Goal: Information Seeking & Learning: Get advice/opinions

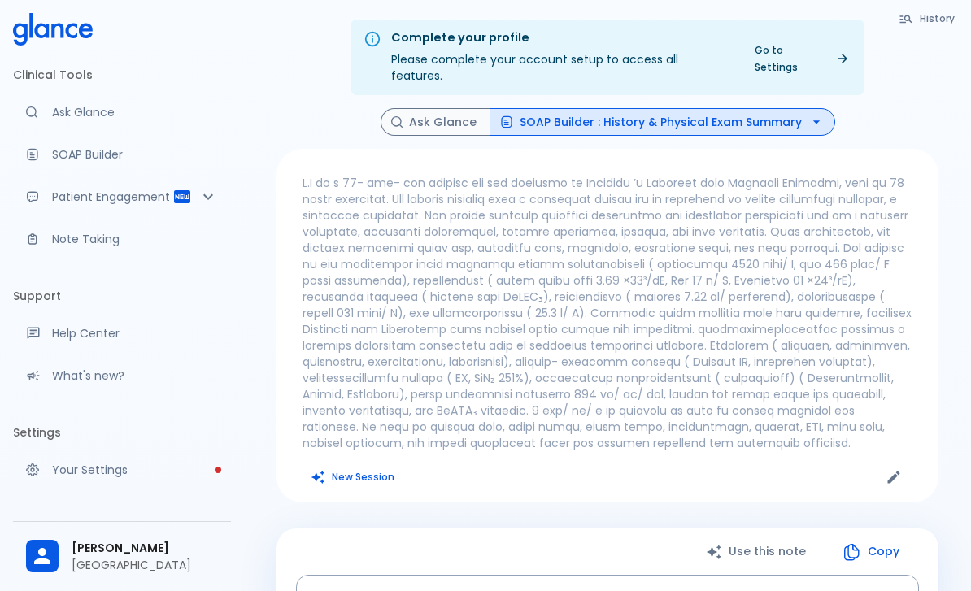
scroll to position [-8, 0]
click at [474, 250] on p at bounding box center [608, 313] width 610 height 276
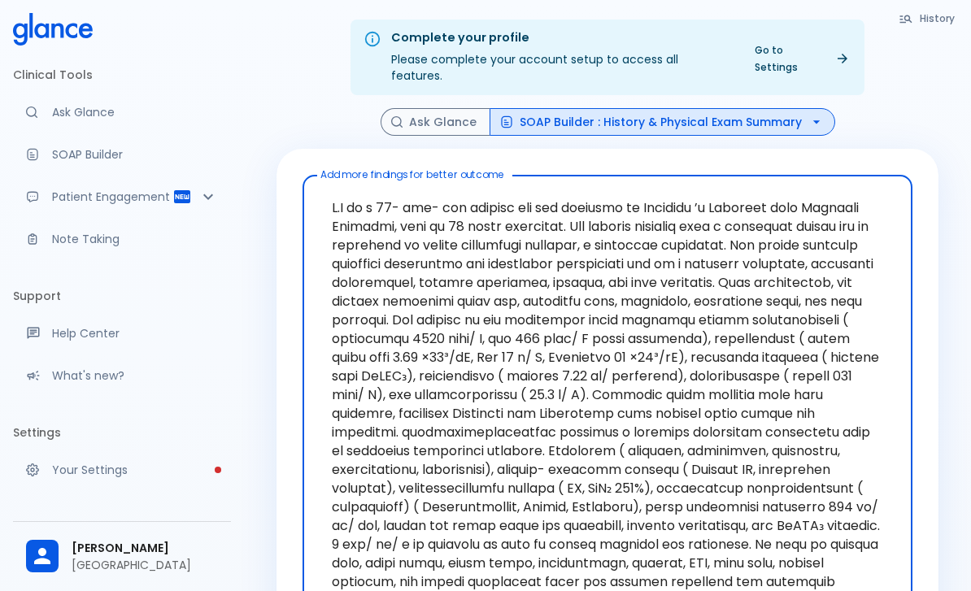
click at [353, 202] on textarea "Add more findings for better outcome" at bounding box center [607, 404] width 587 height 444
click at [352, 202] on textarea "Add more findings for better outcome" at bounding box center [607, 404] width 587 height 444
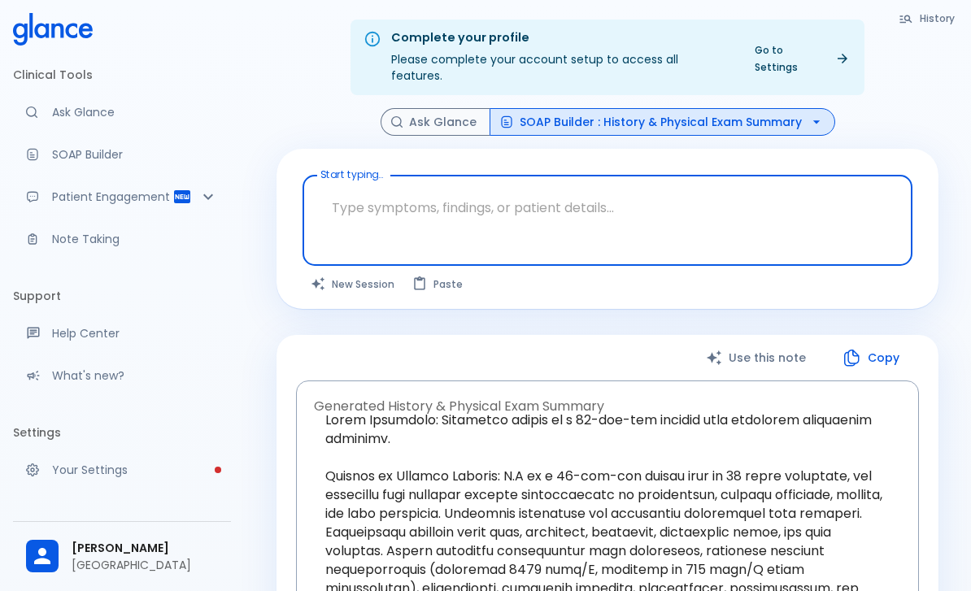
click at [924, 149] on div "Start typing... x Start typing... The query was updated. Click Compose a Note t…" at bounding box center [607, 229] width 662 height 160
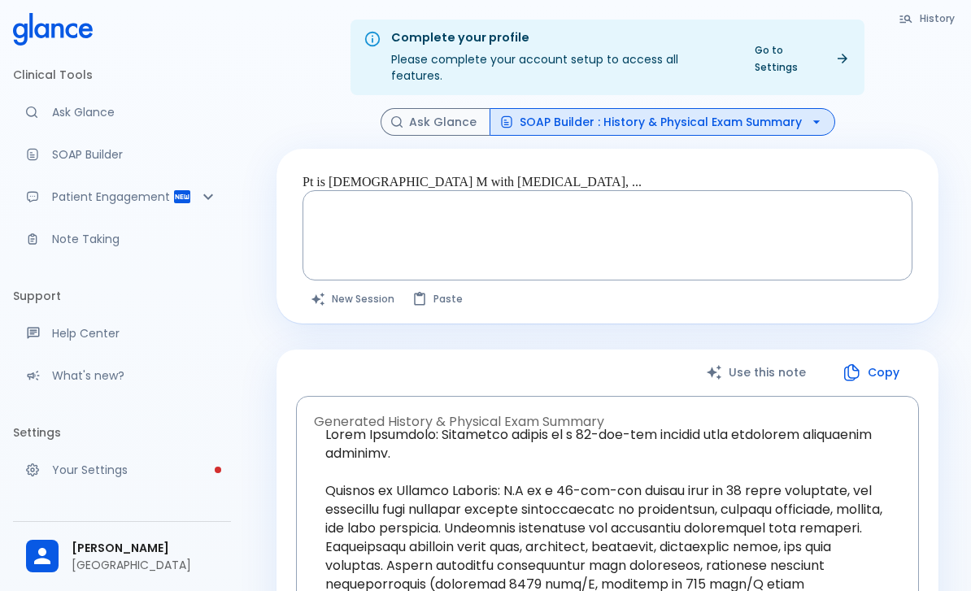
click at [376, 201] on textarea "Pt is [DEMOGRAPHIC_DATA] M with [MEDICAL_DATA], ..." at bounding box center [607, 222] width 587 height 51
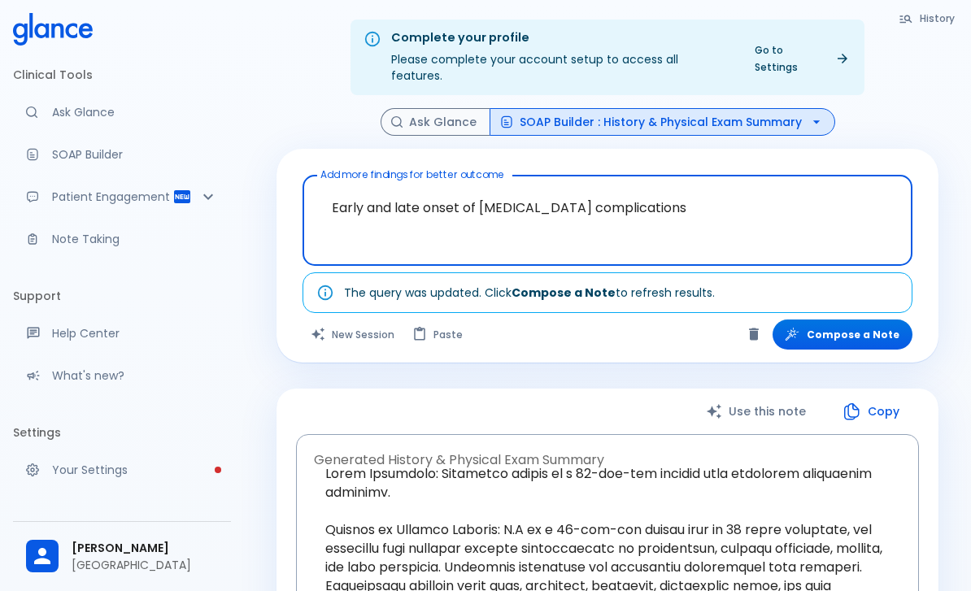
type textarea "Early and late onset of [MEDICAL_DATA] complications"
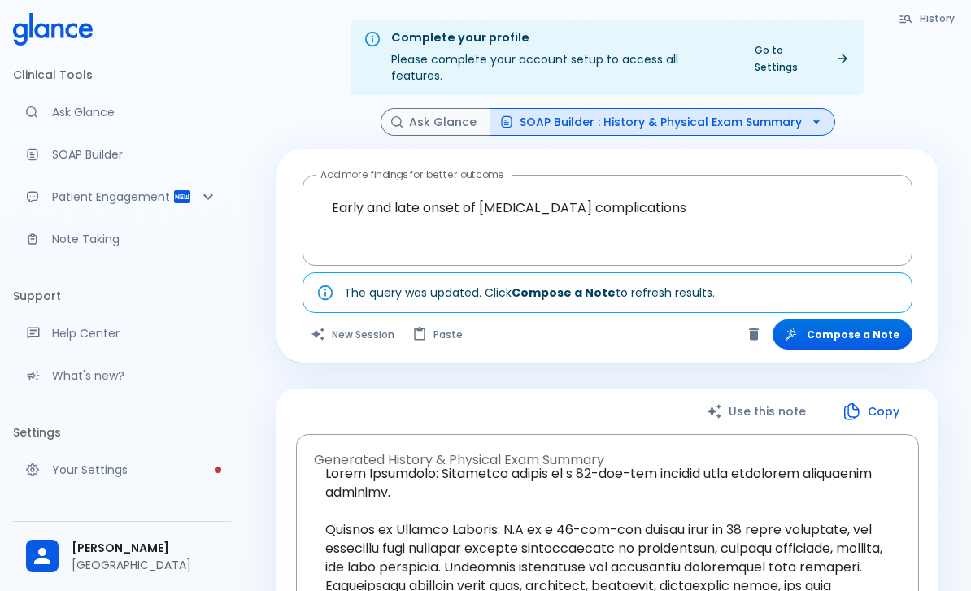
click at [876, 328] on button "Compose a Note" at bounding box center [843, 335] width 140 height 30
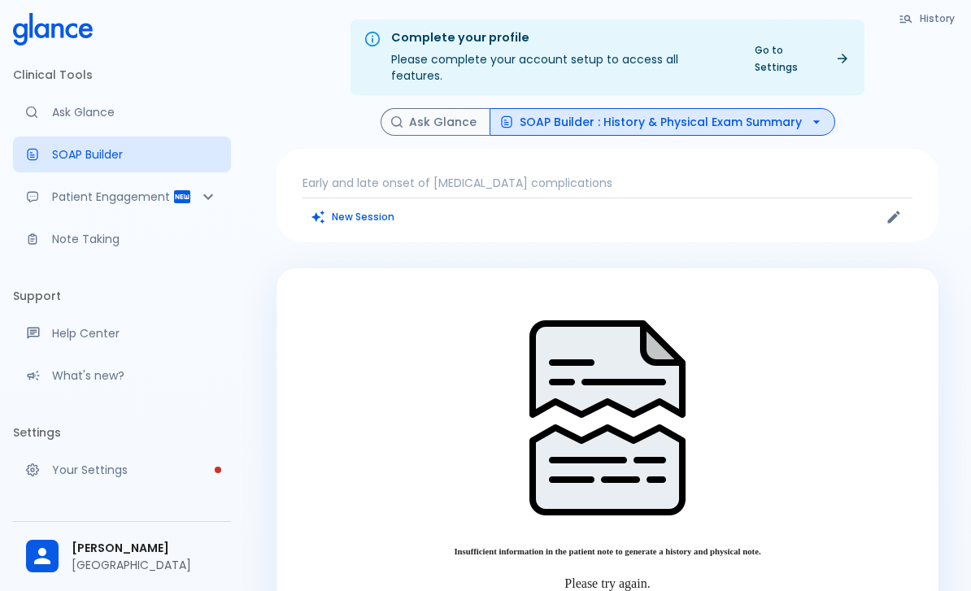
click at [653, 108] on button "SOAP Builder : History & Physical Exam Summary" at bounding box center [663, 122] width 346 height 28
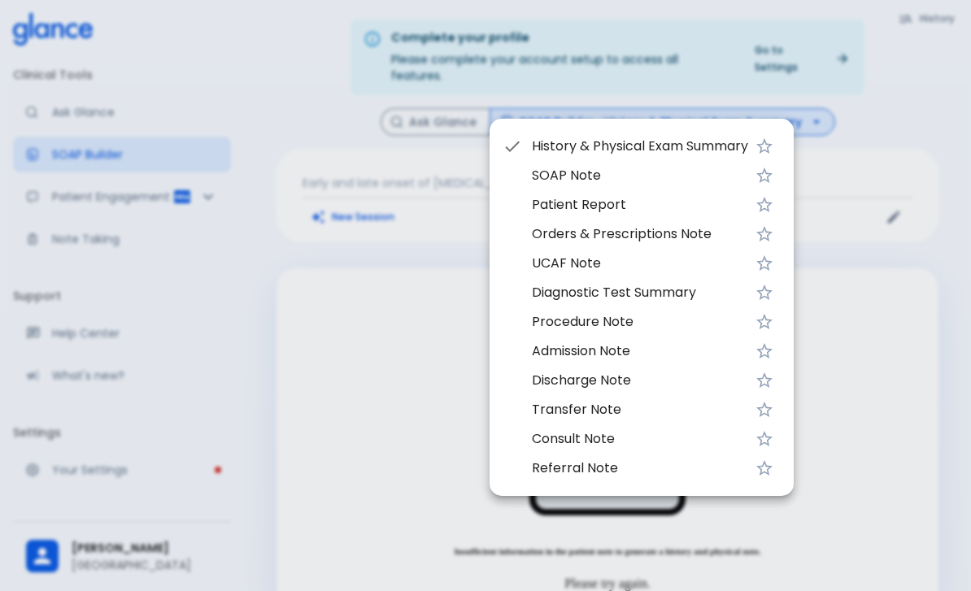
click at [615, 142] on span "History & Physical Exam Summary" at bounding box center [640, 147] width 216 height 20
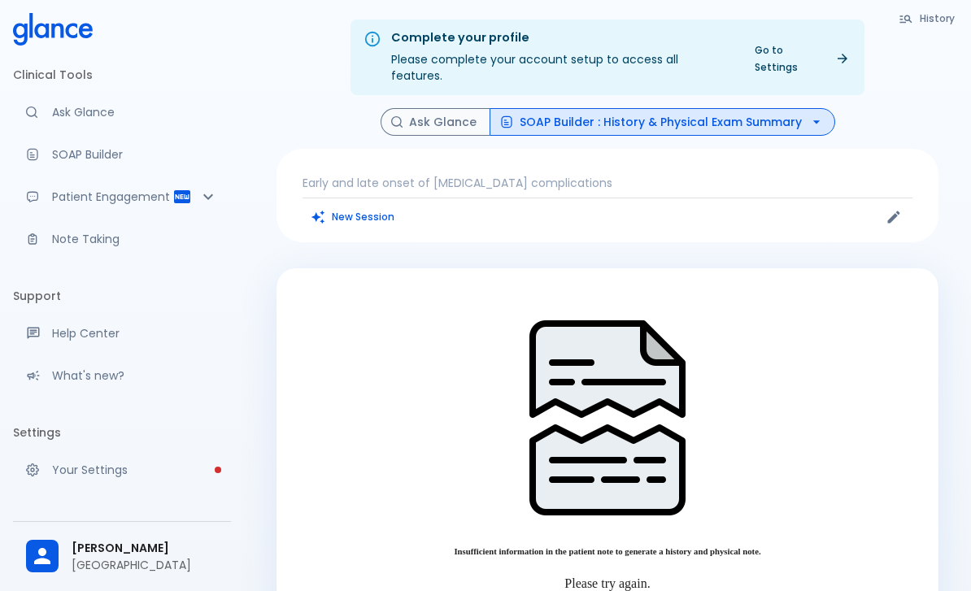
click at [669, 175] on p "Early and late onset of [MEDICAL_DATA] complications" at bounding box center [608, 183] width 610 height 16
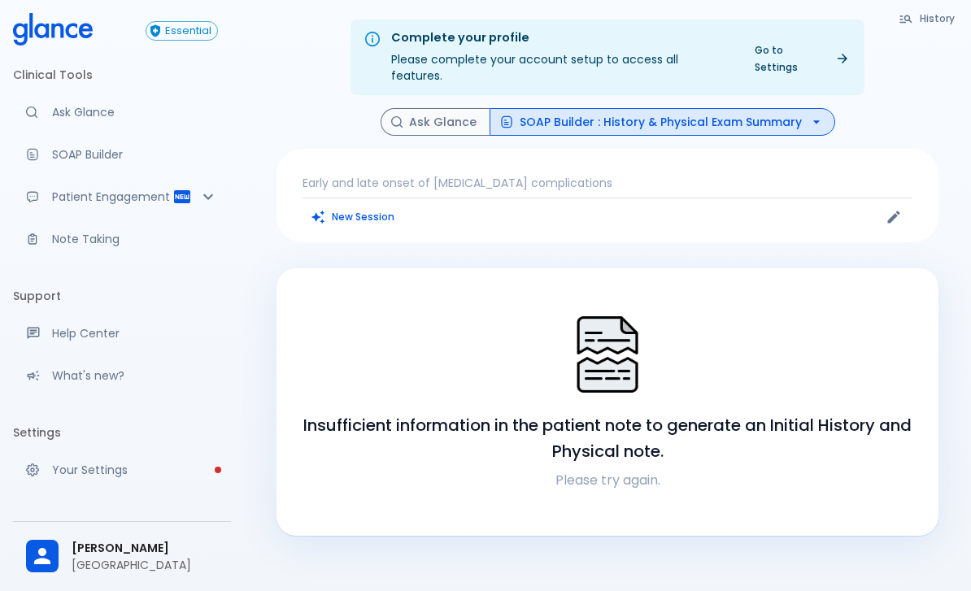
click at [372, 205] on button "New Session" at bounding box center [354, 217] width 102 height 24
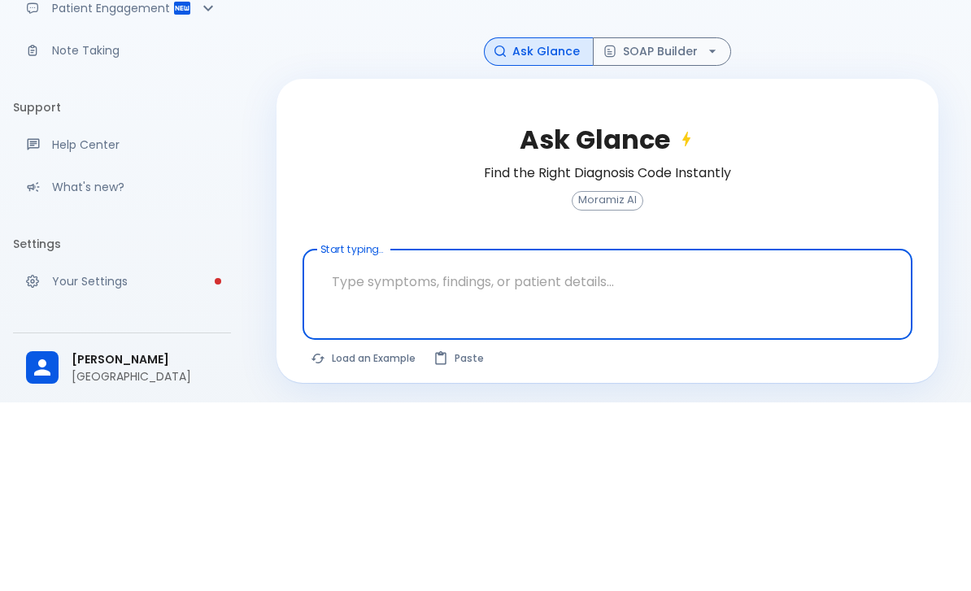
click at [493, 445] on textarea "Start typing..." at bounding box center [607, 470] width 587 height 51
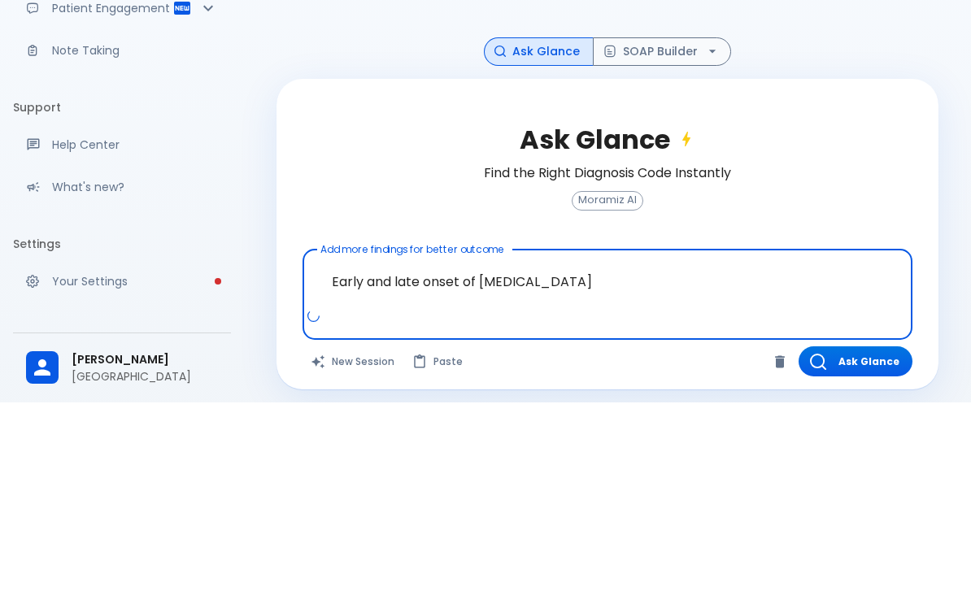
click at [329, 445] on textarea "Early and late onset of [MEDICAL_DATA]" at bounding box center [607, 470] width 587 height 51
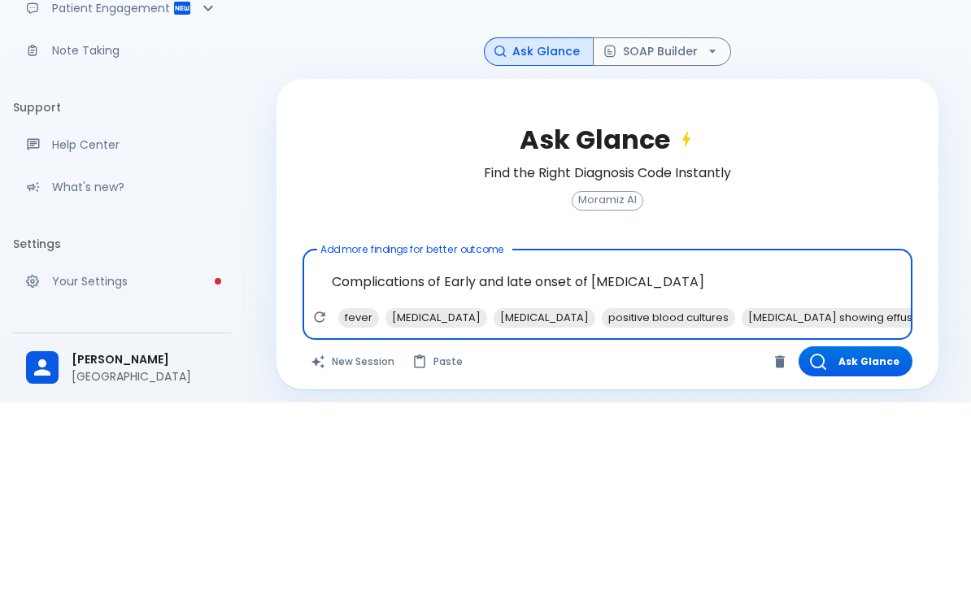
type textarea "Complications of Early and late onset of [MEDICAL_DATA]"
click at [905, 268] on div "Ask Glance Find the Right Diagnosis Code Instantly Moramiz AI Add more findings…" at bounding box center [607, 423] width 662 height 311
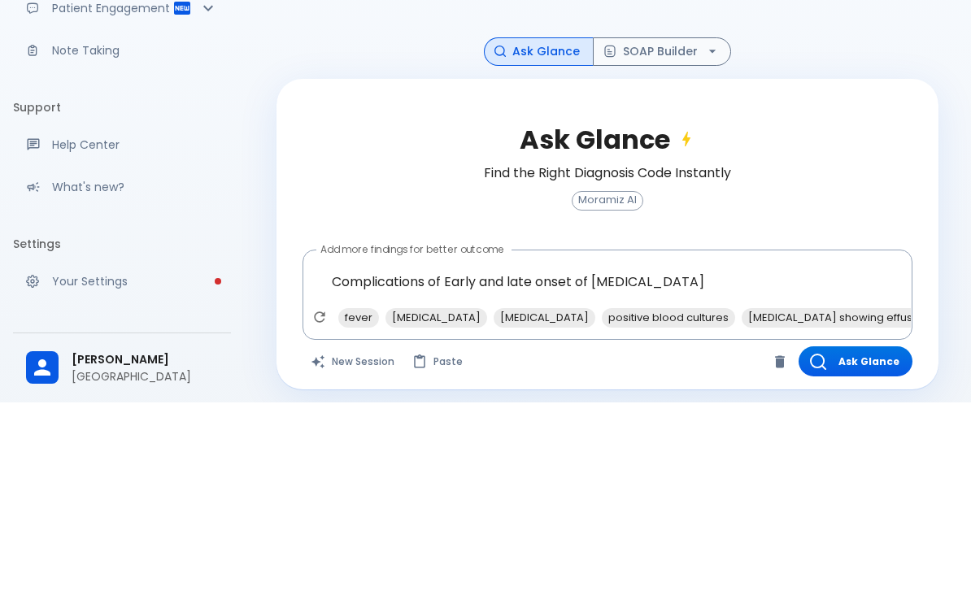
scroll to position [39, 0]
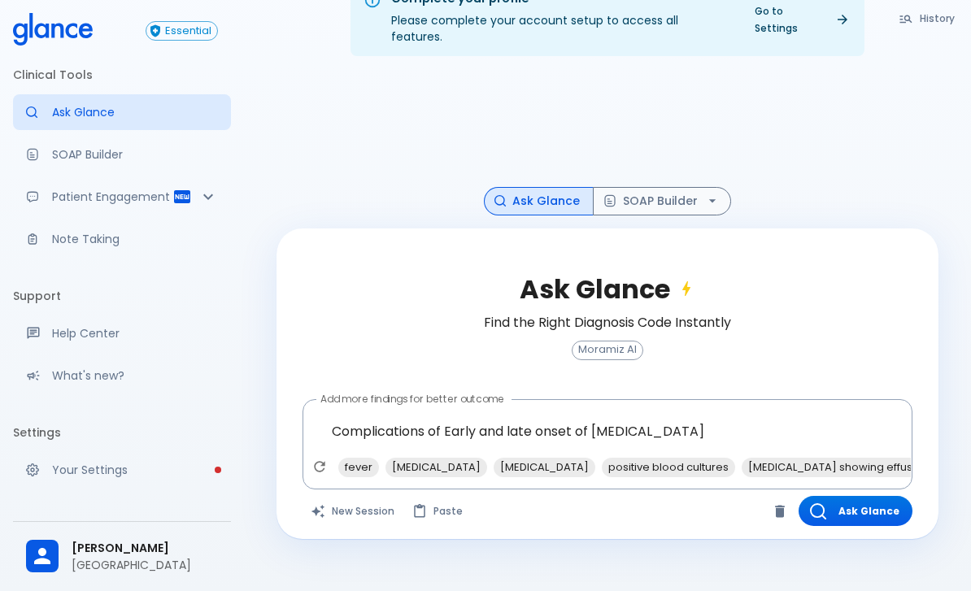
click at [878, 505] on button "Ask Glance" at bounding box center [856, 511] width 114 height 30
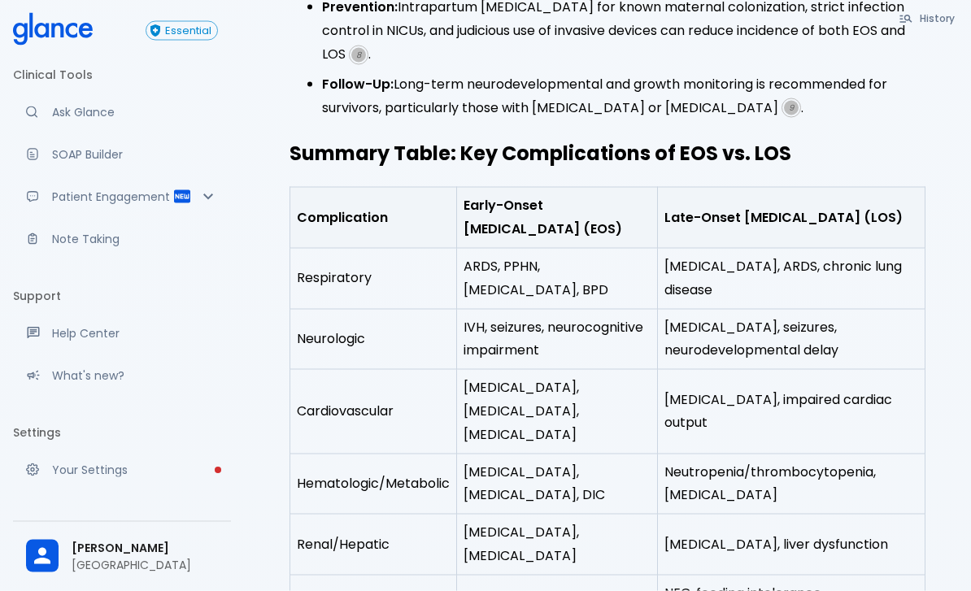
scroll to position [2345, 0]
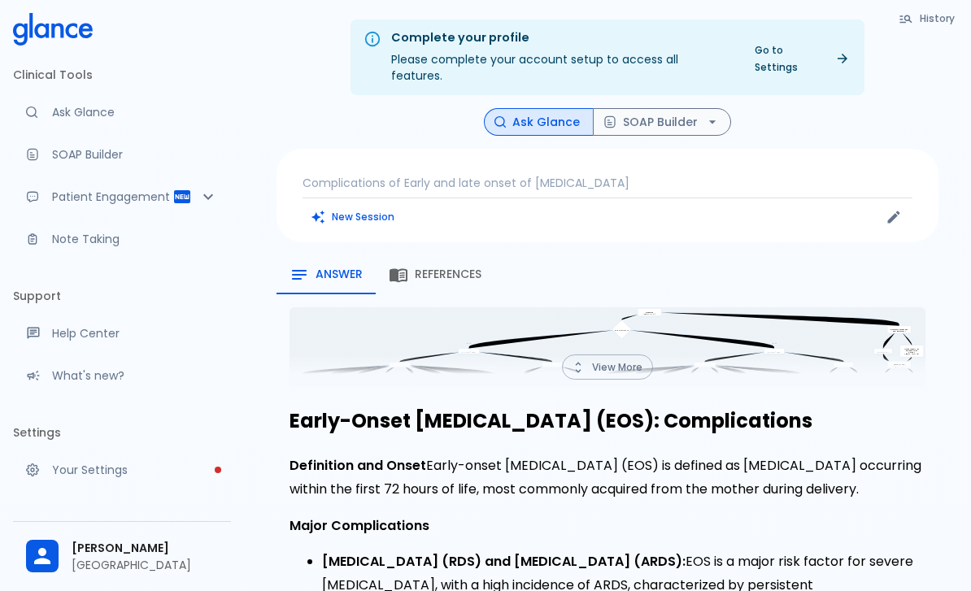
click at [432, 175] on p "Complications of Early and late onset of [MEDICAL_DATA]" at bounding box center [608, 183] width 610 height 16
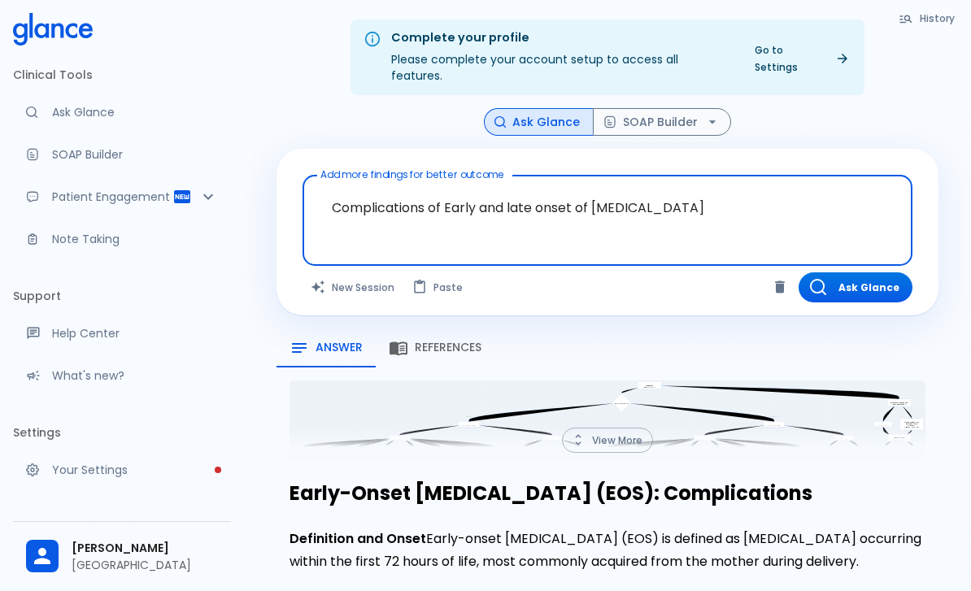
click at [875, 108] on div "Ask Glance SOAP Builder" at bounding box center [607, 122] width 662 height 28
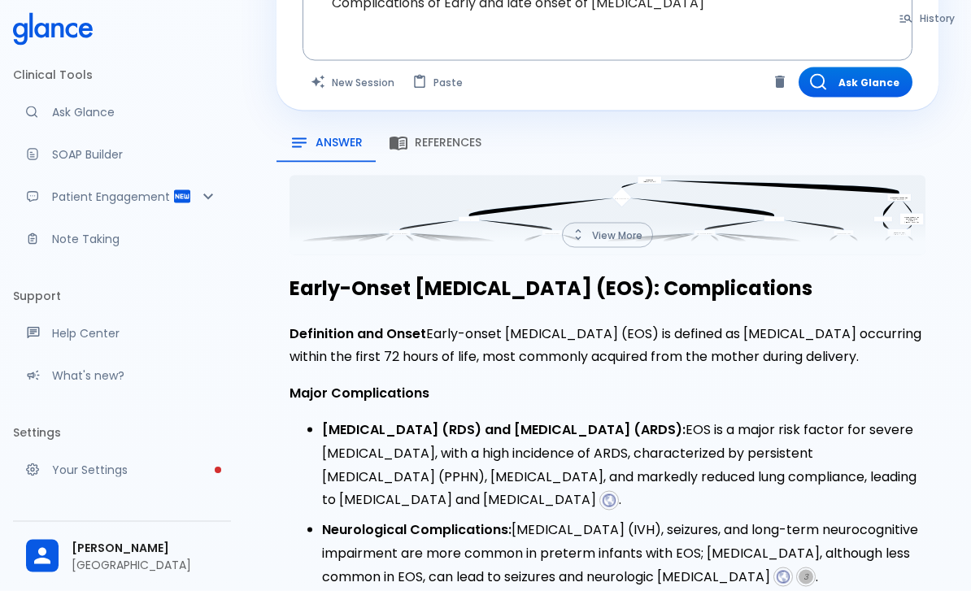
scroll to position [206, 0]
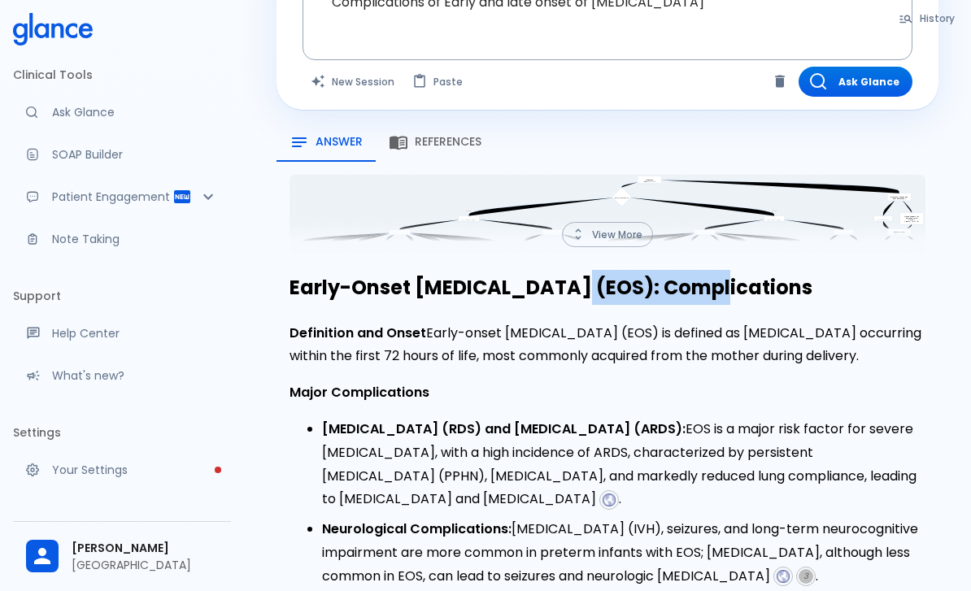
copy h2 "Complications"
